Goal: Obtain resource: Obtain resource

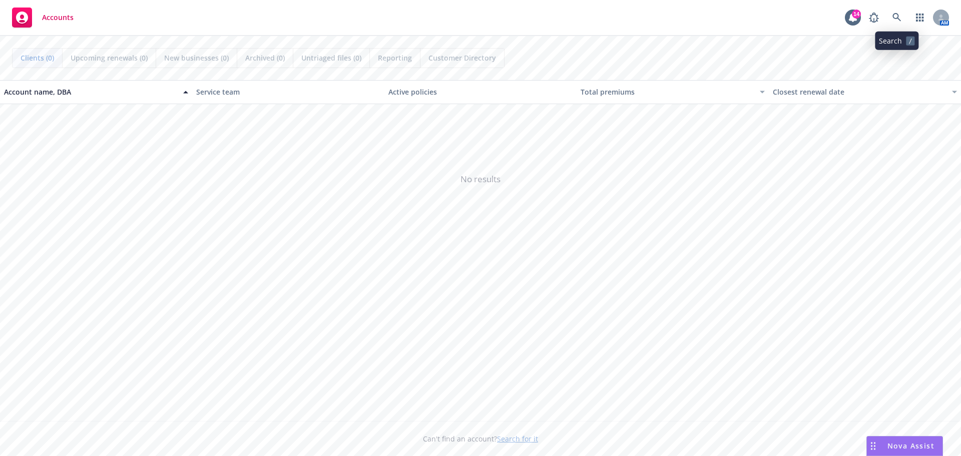
click at [905, 13] on link at bounding box center [897, 18] width 20 height 20
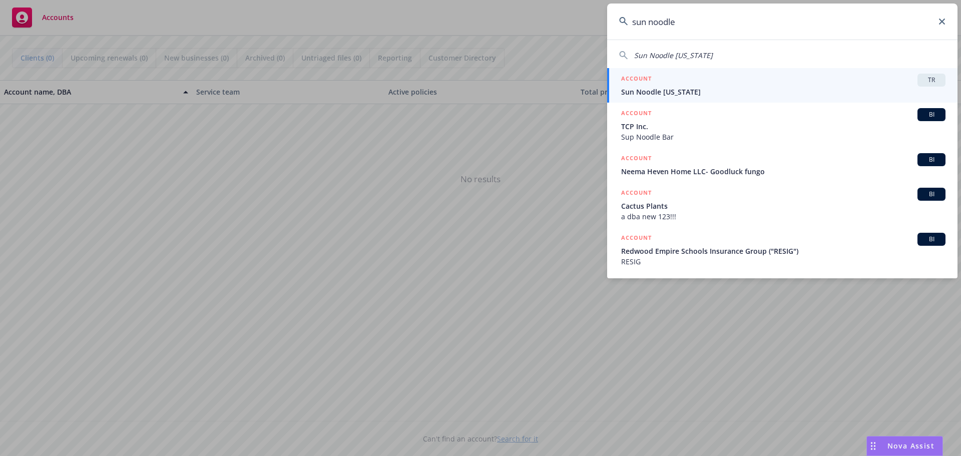
type input "sun noodle"
click at [671, 87] on span "Sun Noodle [US_STATE]" at bounding box center [783, 92] width 324 height 11
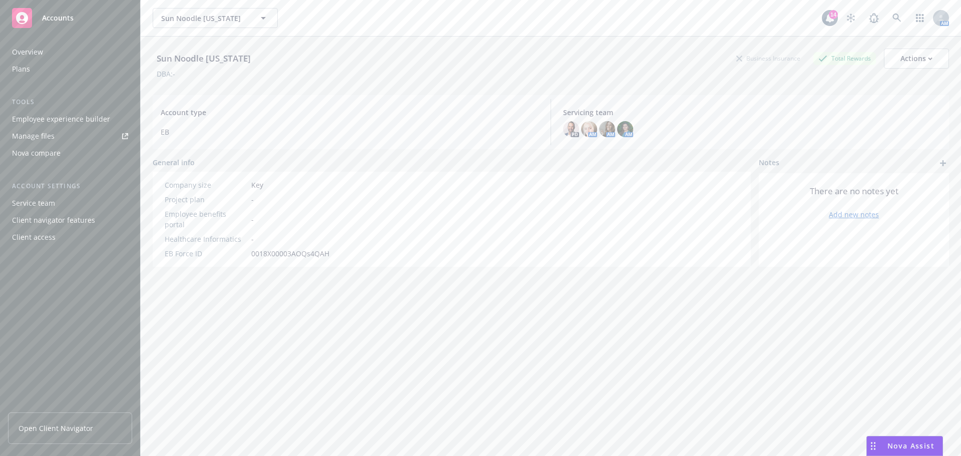
click at [32, 48] on div "Overview" at bounding box center [27, 52] width 31 height 16
click at [17, 68] on div "Plans" at bounding box center [21, 69] width 18 height 16
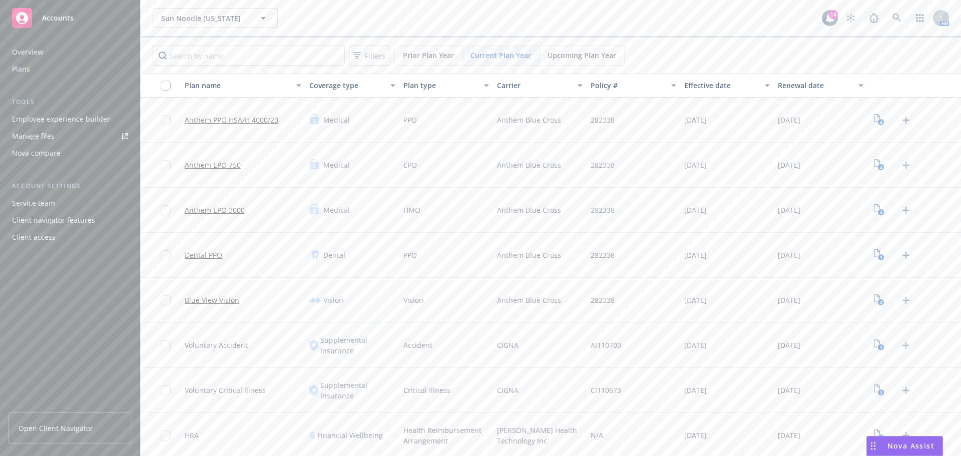
scroll to position [2, 0]
click at [213, 297] on link "Blue View Vision" at bounding box center [212, 298] width 55 height 11
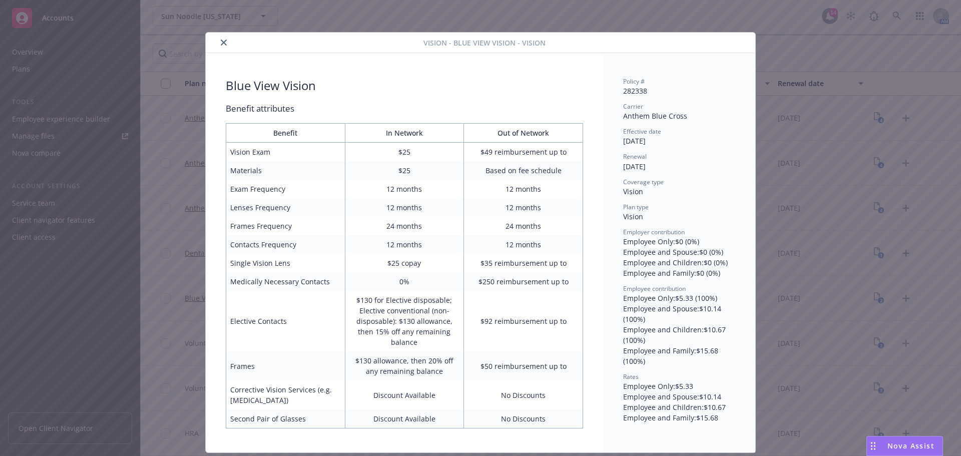
click at [221, 42] on icon "close" at bounding box center [224, 43] width 6 height 6
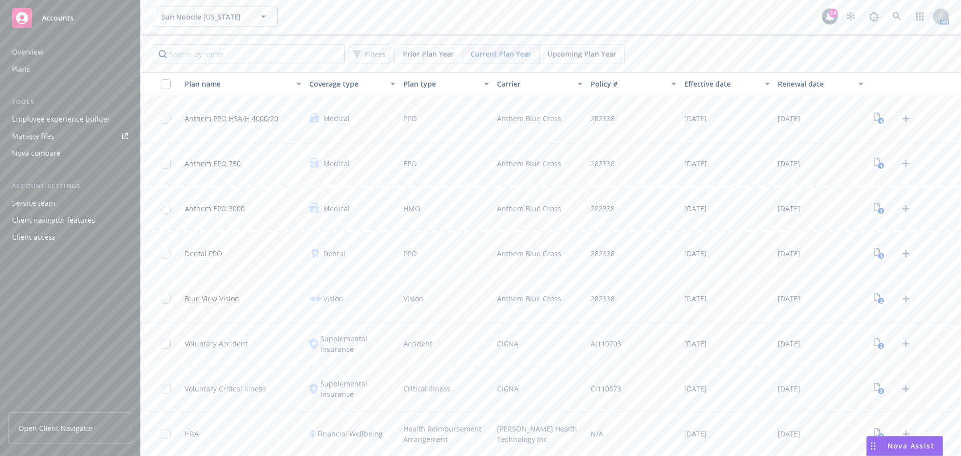
scroll to position [2, 0]
click at [874, 387] on icon "3" at bounding box center [879, 388] width 11 height 12
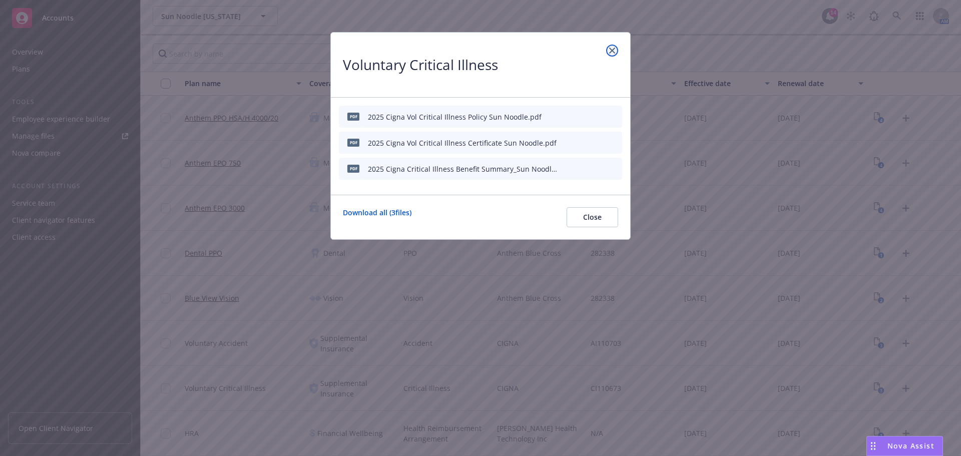
click at [615, 49] on link "close" at bounding box center [612, 51] width 12 height 12
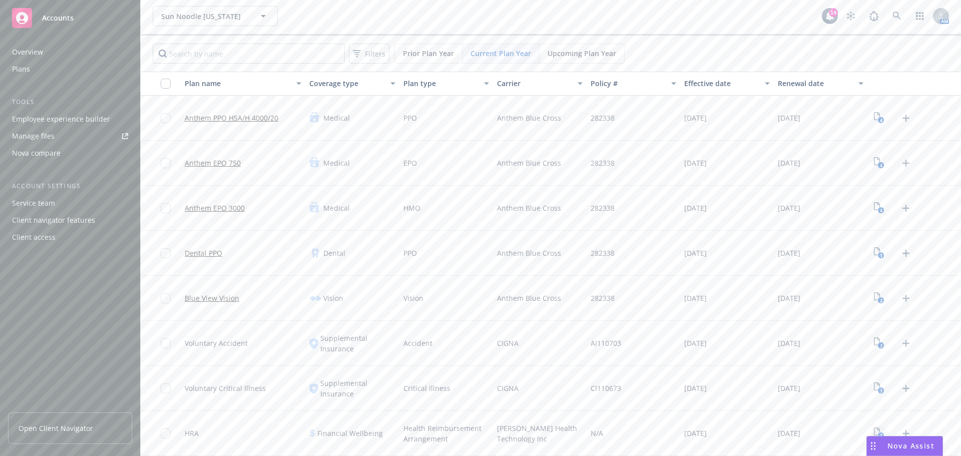
click at [872, 426] on link "1" at bounding box center [879, 433] width 16 height 16
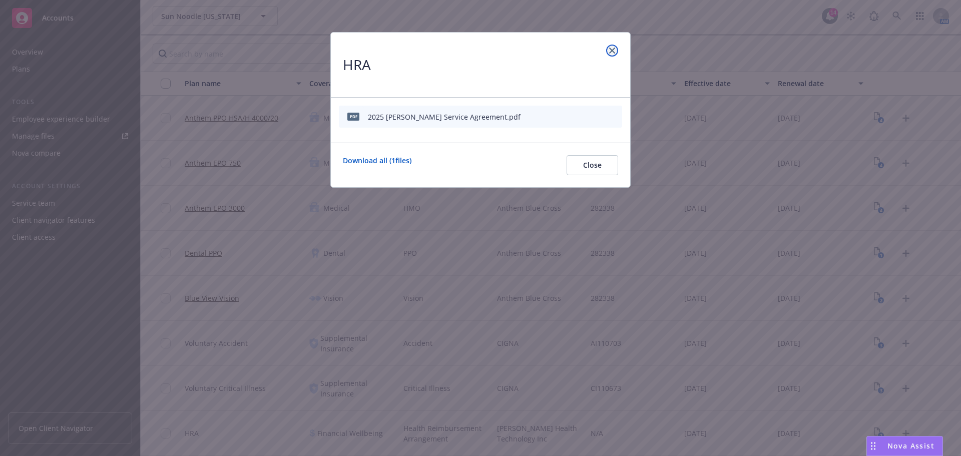
click at [617, 49] on link "close" at bounding box center [612, 51] width 12 height 12
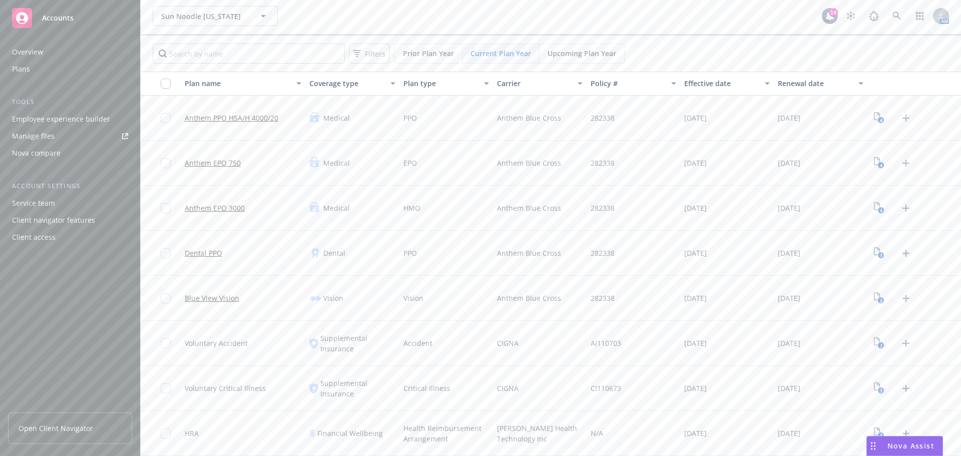
click at [35, 132] on div "Manage files" at bounding box center [33, 136] width 43 height 16
